Goal: Task Accomplishment & Management: Use online tool/utility

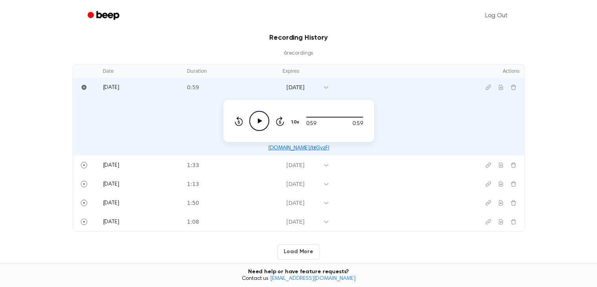
scroll to position [157, 0]
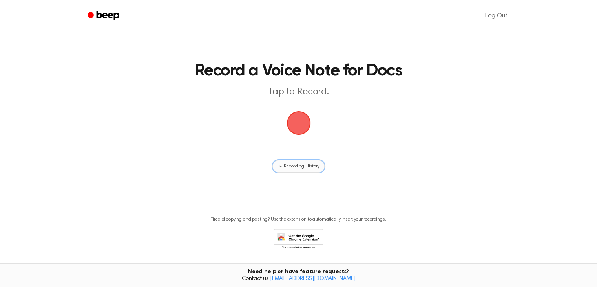
click at [289, 162] on span "Recording History" at bounding box center [301, 165] width 35 height 7
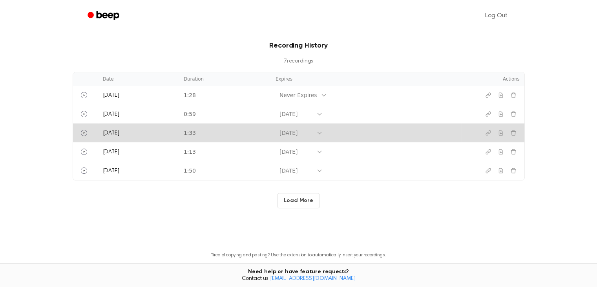
scroll to position [196, 0]
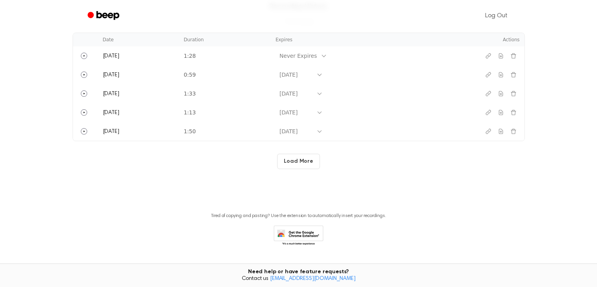
click at [290, 163] on button "Load More" at bounding box center [298, 160] width 43 height 15
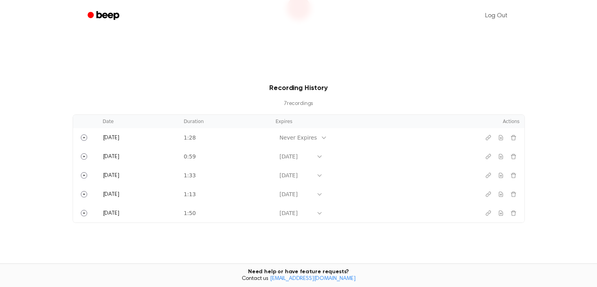
scroll to position [110, 0]
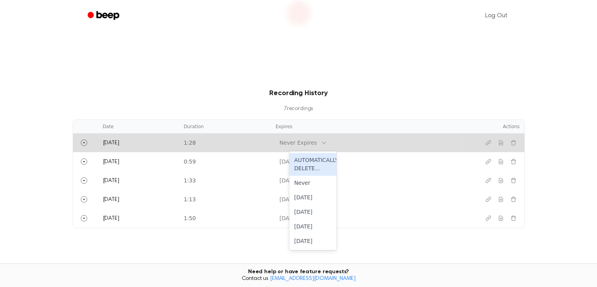
click at [327, 139] on icon at bounding box center [324, 142] width 6 height 6
click at [317, 208] on div "[DATE]" at bounding box center [312, 211] width 47 height 15
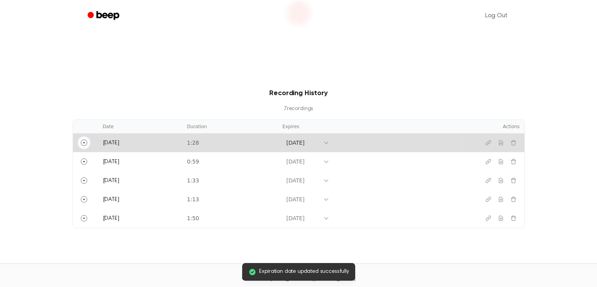
click at [85, 142] on icon "Play" at bounding box center [84, 142] width 6 height 6
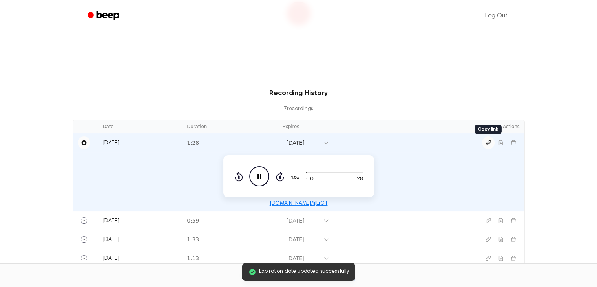
click at [487, 141] on icon "Copy link" at bounding box center [488, 142] width 6 height 6
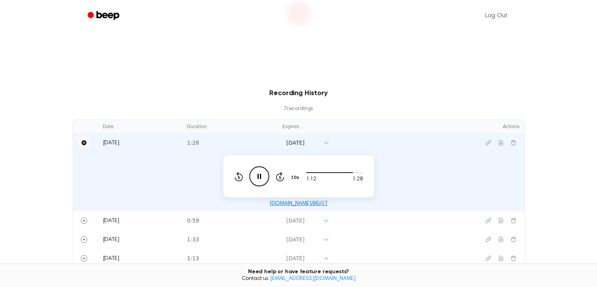
click at [259, 178] on icon "Pause Audio" at bounding box center [259, 176] width 20 height 20
